Goal: Navigation & Orientation: Find specific page/section

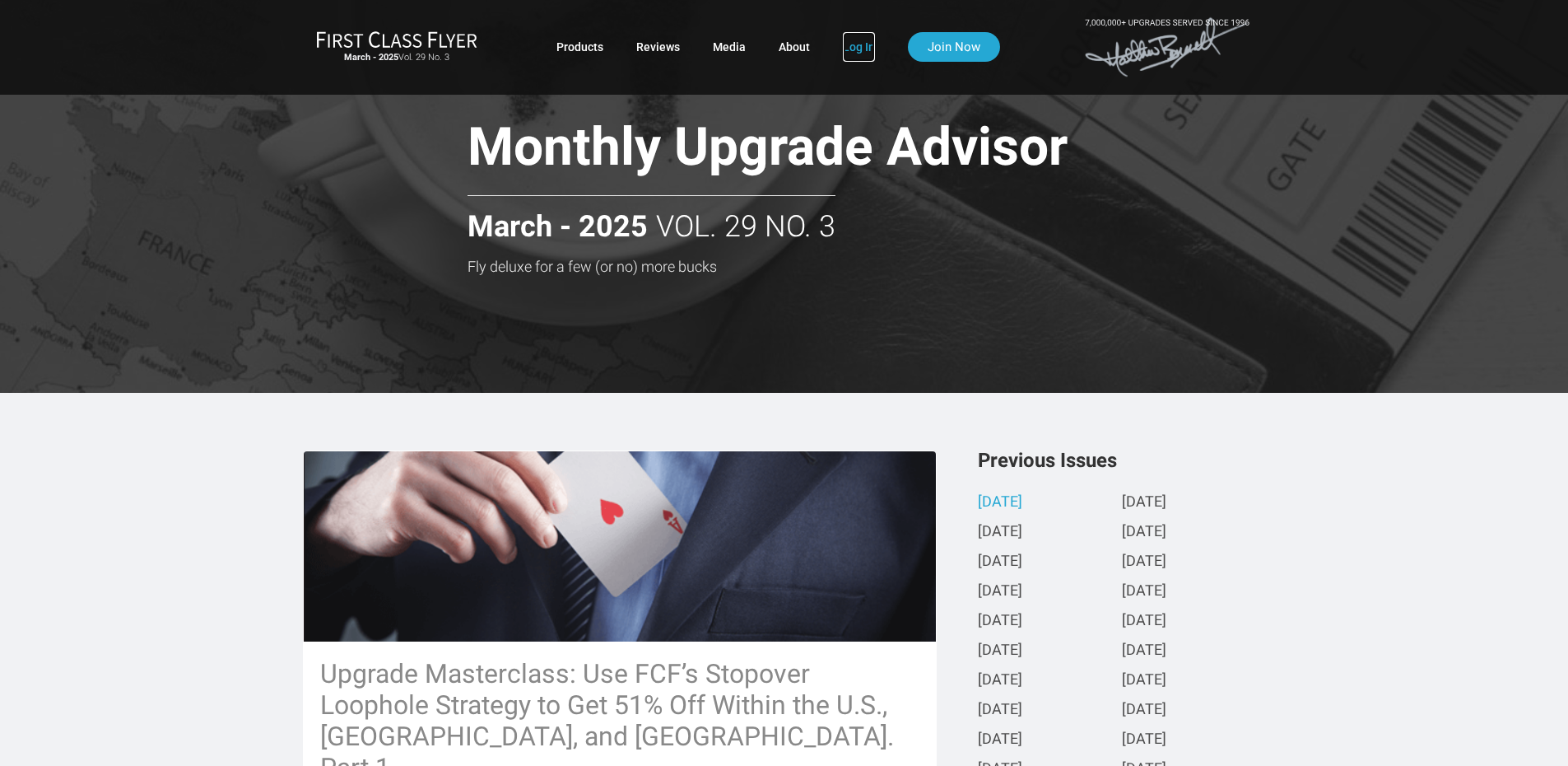
click at [859, 43] on link "Log In" at bounding box center [859, 47] width 32 height 30
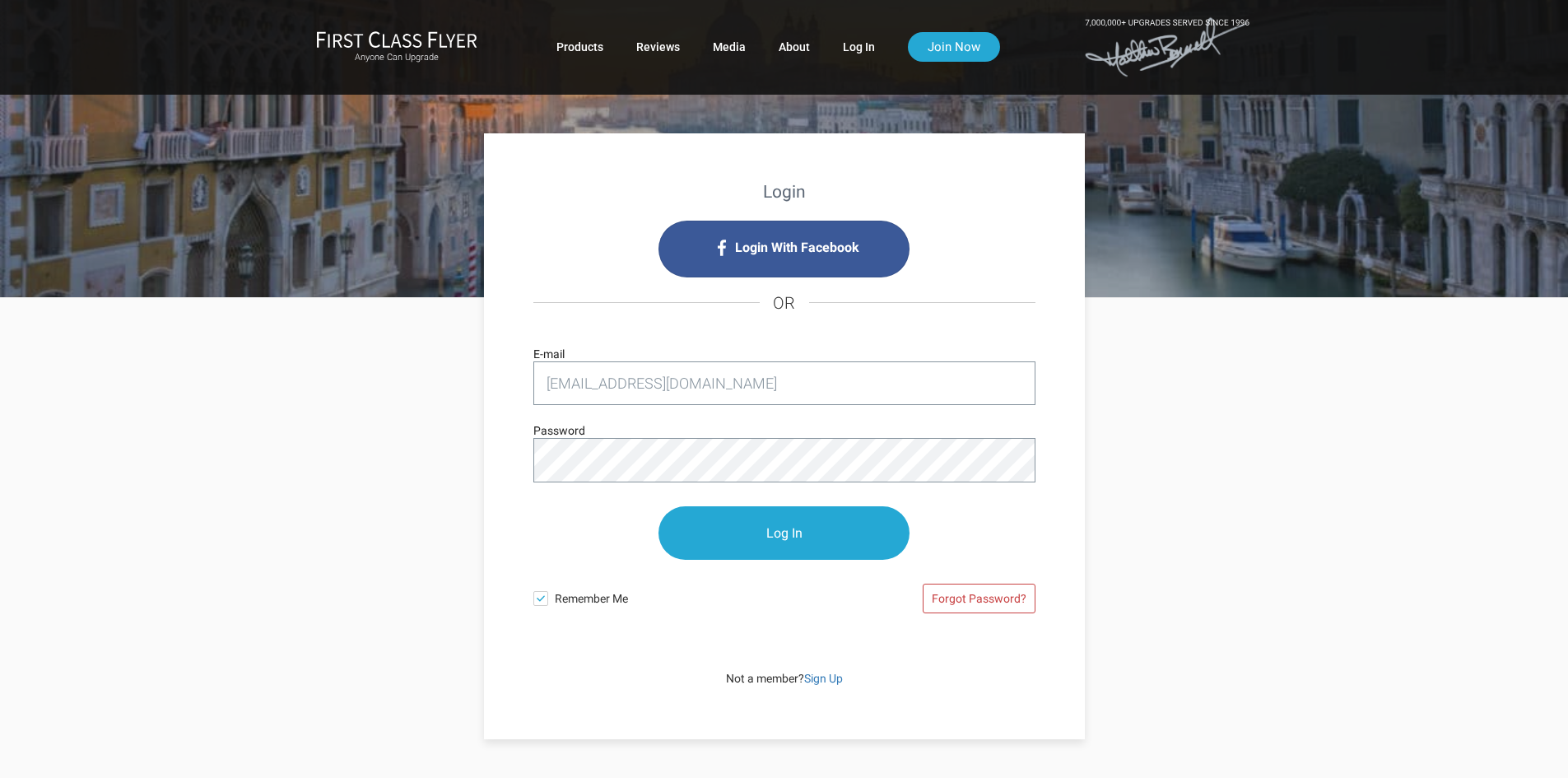
type input "[EMAIL_ADDRESS][DOMAIN_NAME]"
click at [797, 531] on input "Log In" at bounding box center [784, 534] width 251 height 54
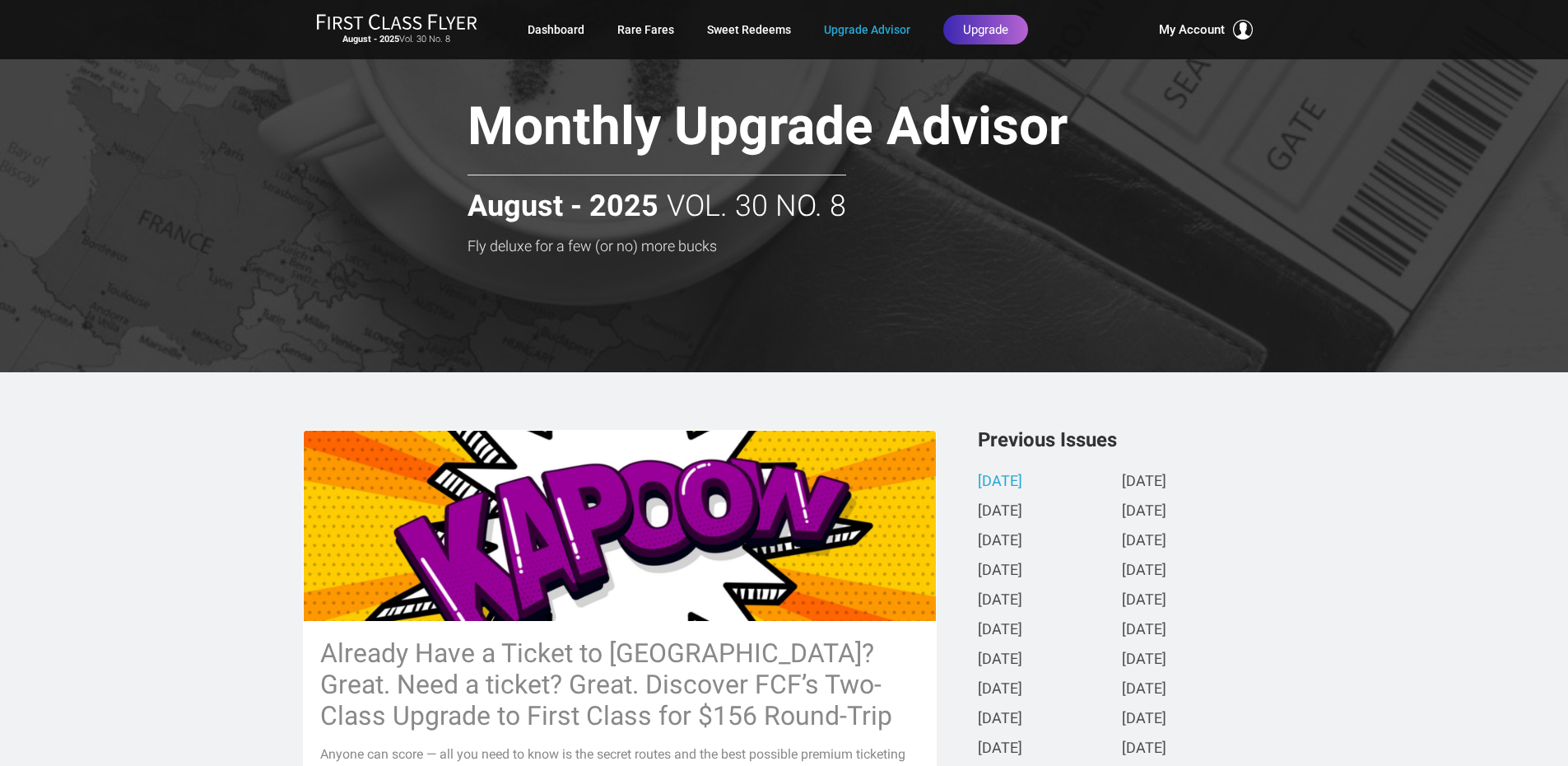
scroll to position [83, 0]
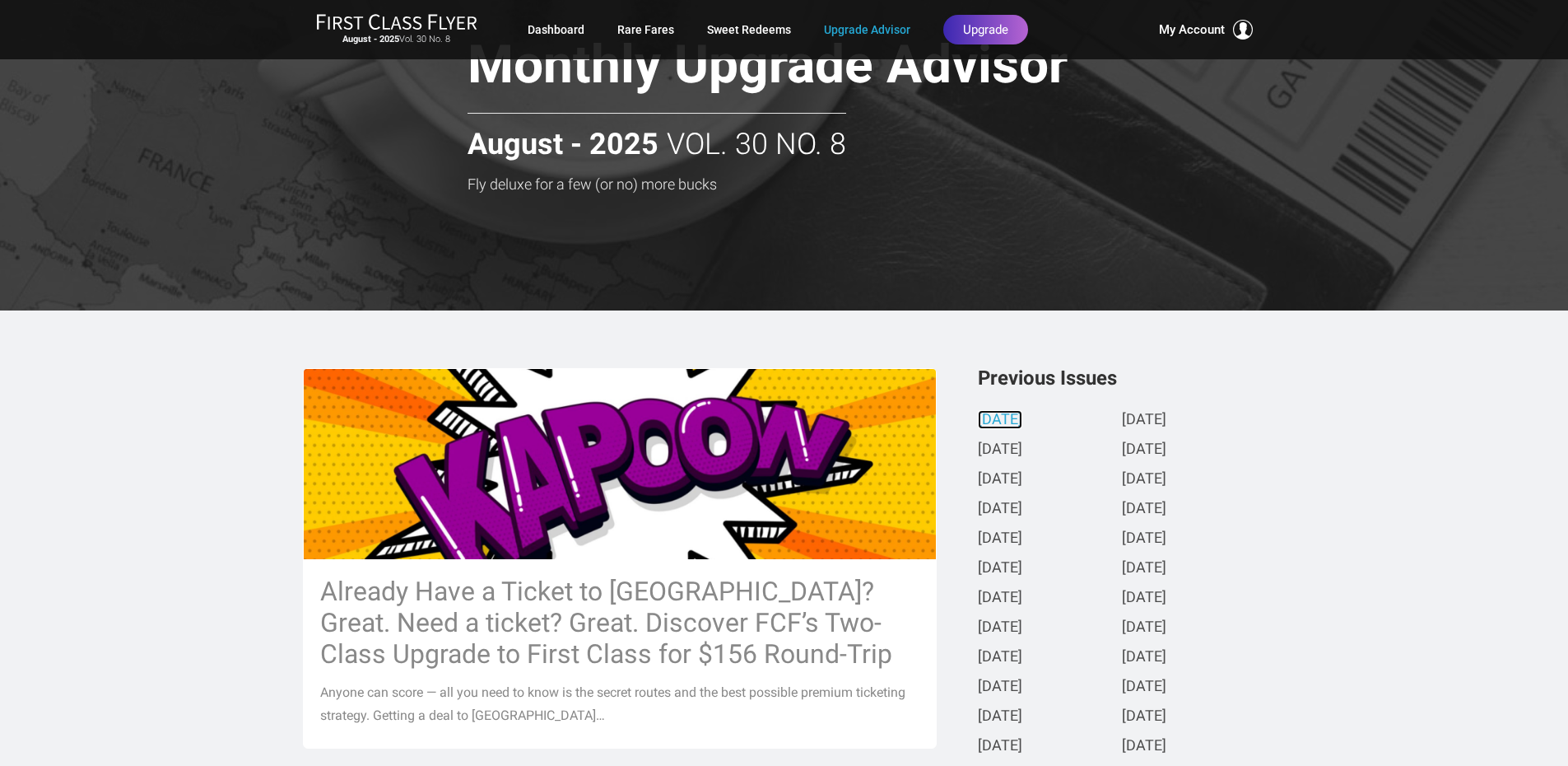
click at [1023, 417] on link "August 2025" at bounding box center [1000, 420] width 44 height 17
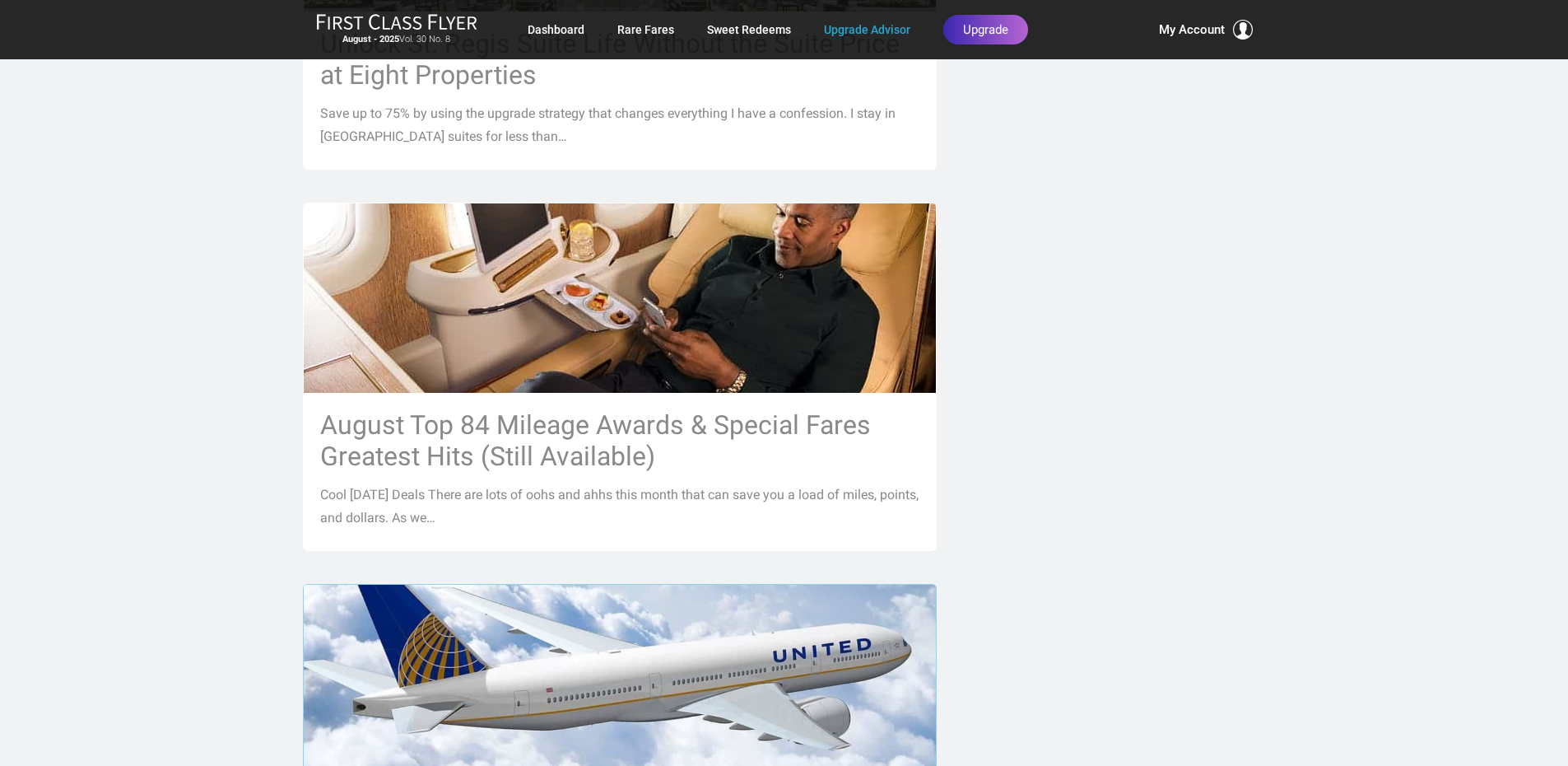
scroll to position [1482, 0]
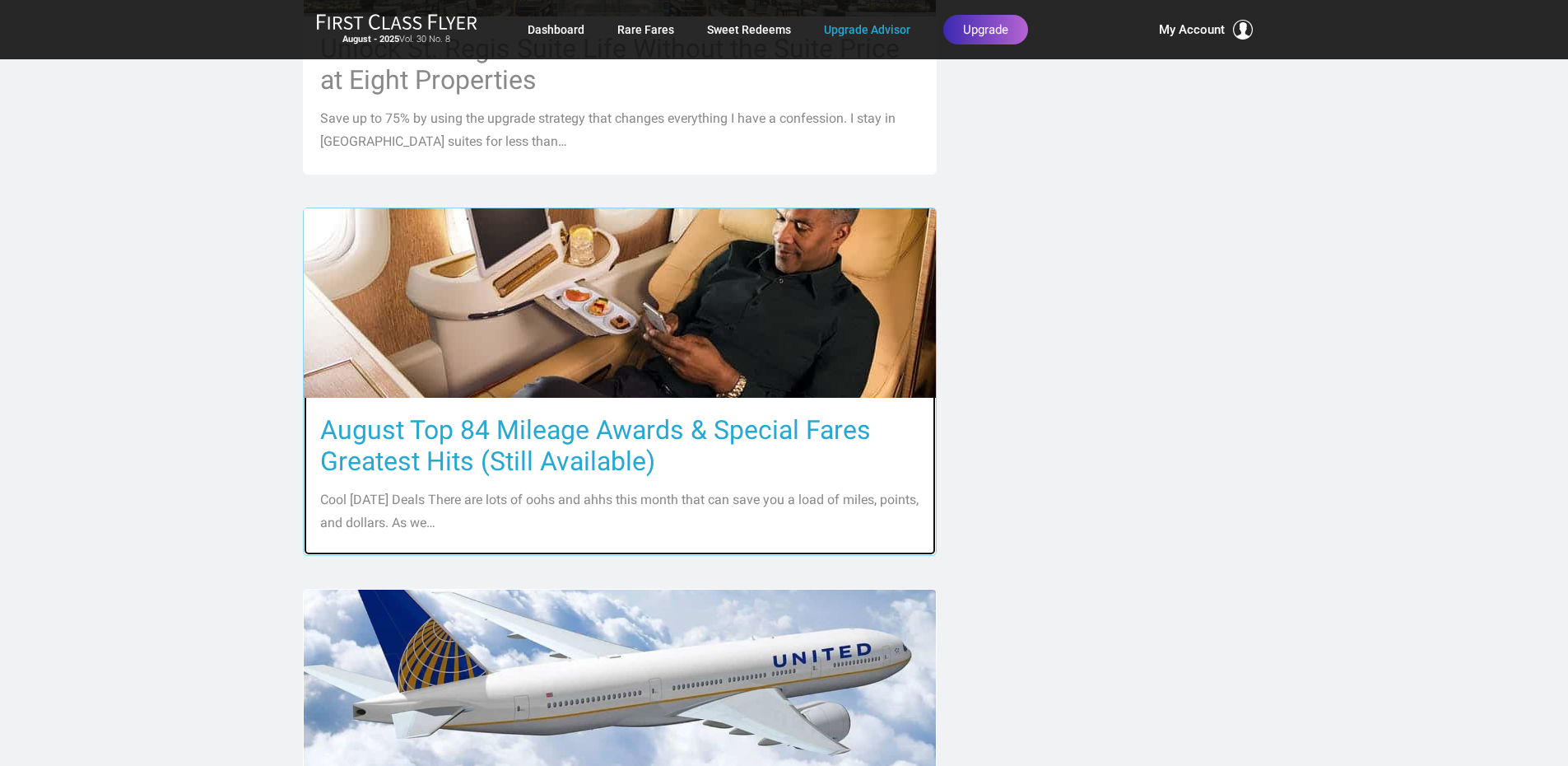
click at [644, 414] on h3 "August Top 84 Mileage Awards & Special Fares Greatest Hits (Still Available)" at bounding box center [620, 446] width 599 height 63
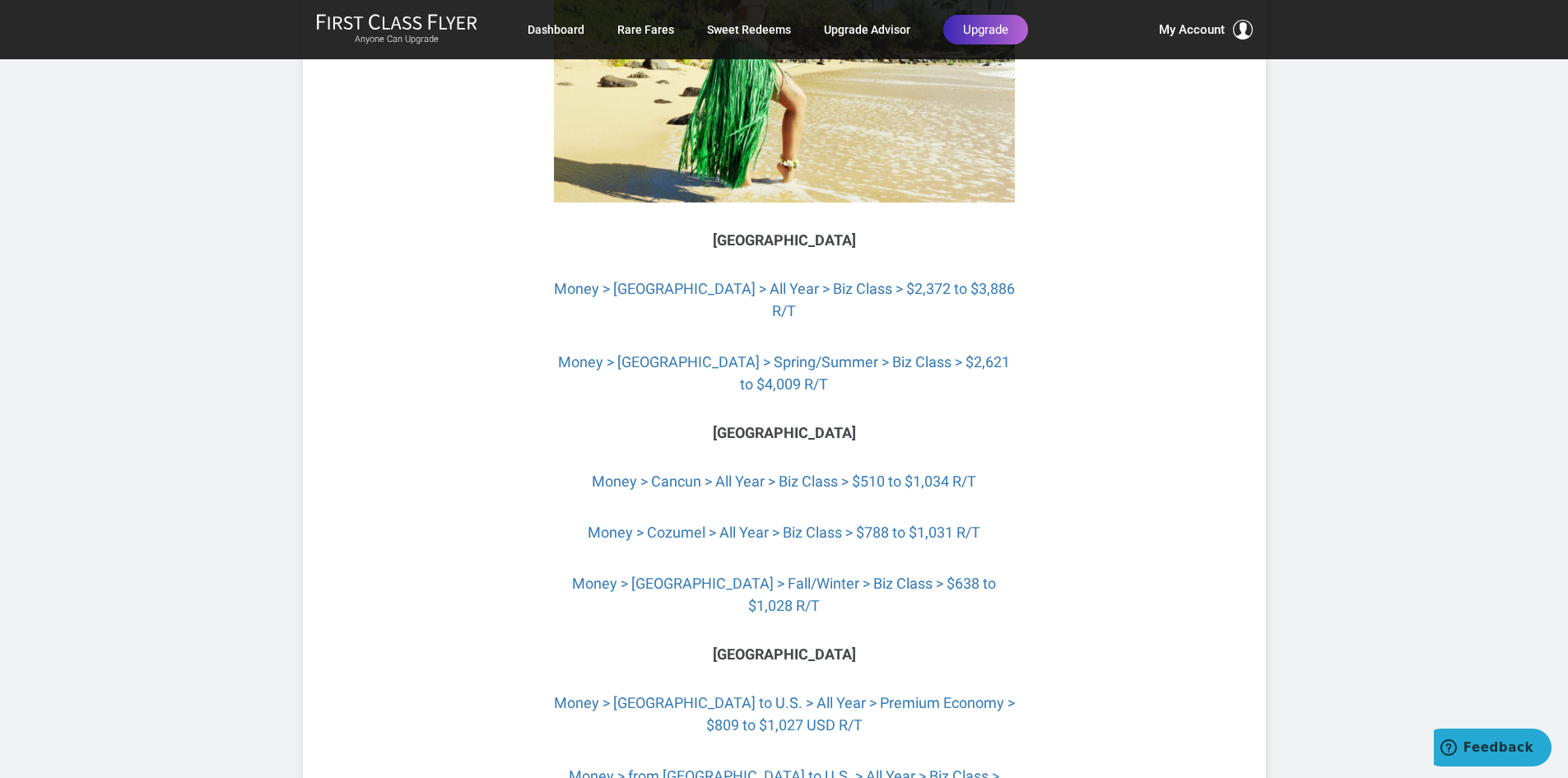
scroll to position [6627, 0]
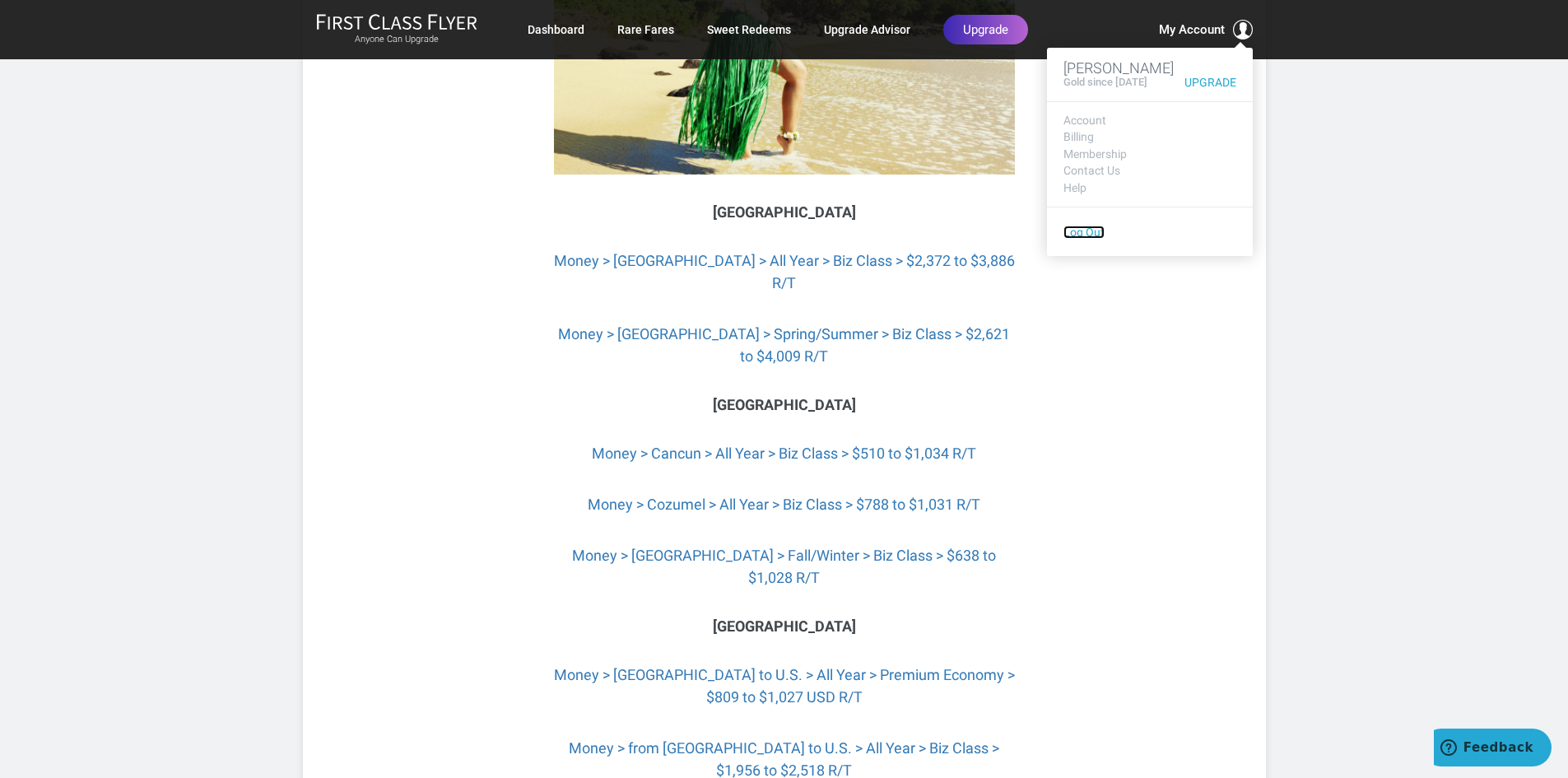
click at [1084, 234] on link "Log Out" at bounding box center [1084, 232] width 41 height 13
